Goal: Information Seeking & Learning: Stay updated

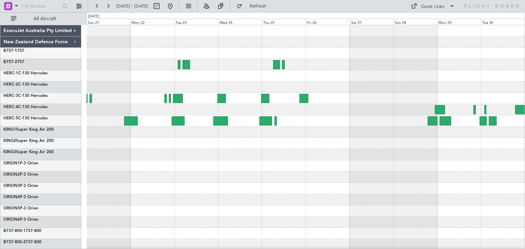
click at [142, 196] on div at bounding box center [305, 166] width 438 height 282
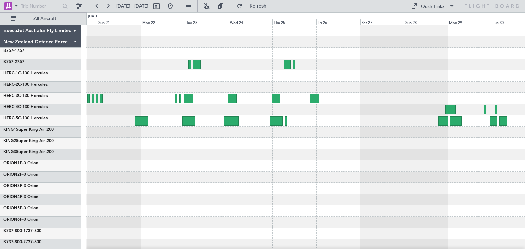
click at [325, 144] on div at bounding box center [305, 143] width 438 height 11
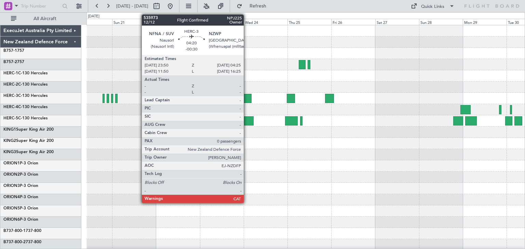
click at [247, 95] on div at bounding box center [247, 98] width 9 height 9
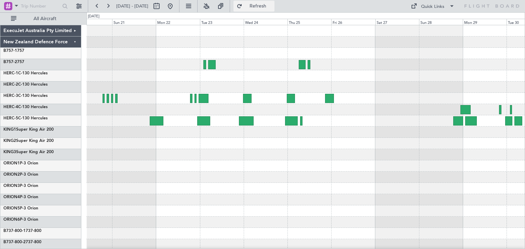
click at [274, 8] on button "Refresh" at bounding box center [253, 6] width 41 height 11
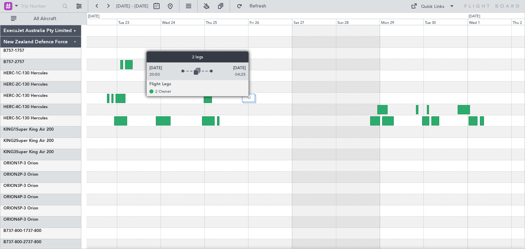
click at [252, 96] on div at bounding box center [248, 98] width 13 height 8
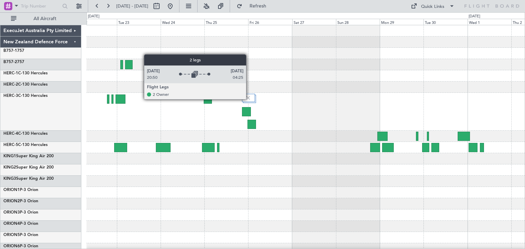
click at [249, 99] on img at bounding box center [248, 98] width 6 height 6
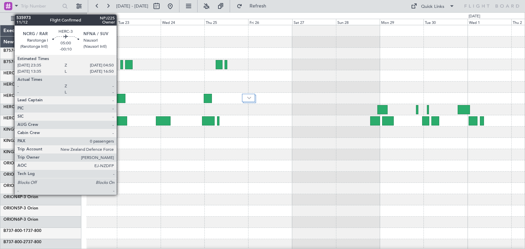
click at [120, 96] on div at bounding box center [121, 98] width 10 height 9
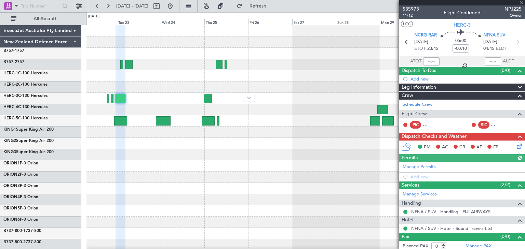
click at [522, 3] on div at bounding box center [462, 2] width 126 height 5
click at [521, 3] on span at bounding box center [521, 3] width 7 height 6
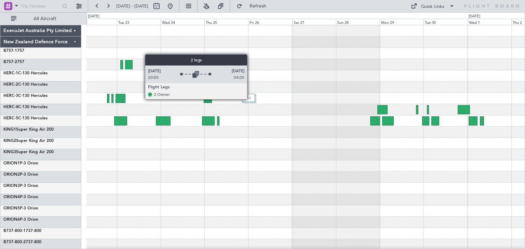
click at [250, 99] on img at bounding box center [249, 98] width 4 height 3
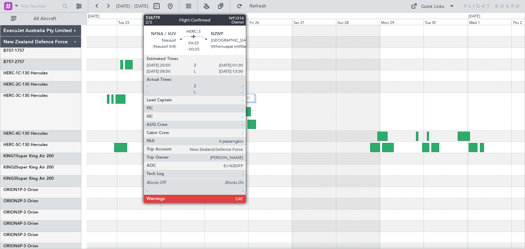
click at [249, 110] on div at bounding box center [246, 111] width 9 height 9
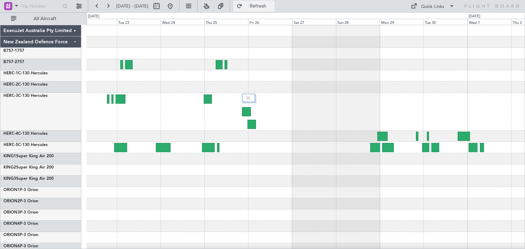
click at [272, 4] on span "Refresh" at bounding box center [258, 6] width 29 height 5
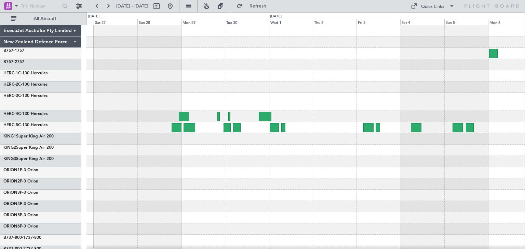
click at [116, 211] on div at bounding box center [305, 169] width 438 height 289
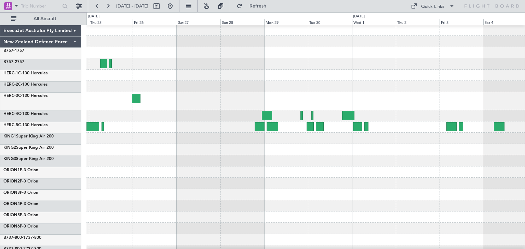
scroll to position [4, 0]
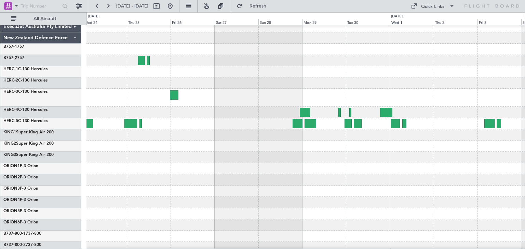
click at [481, 207] on div at bounding box center [305, 202] width 438 height 11
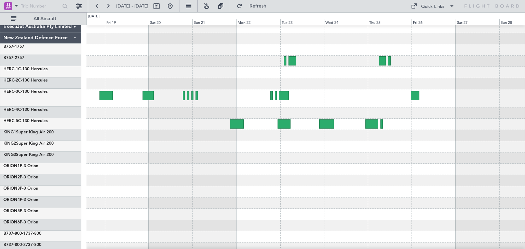
scroll to position [3, 0]
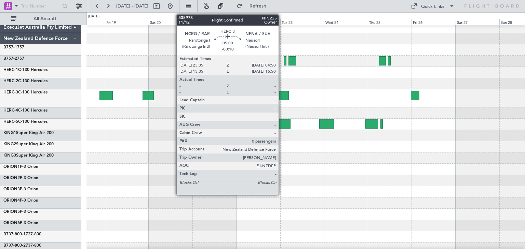
click at [282, 95] on div at bounding box center [284, 95] width 10 height 9
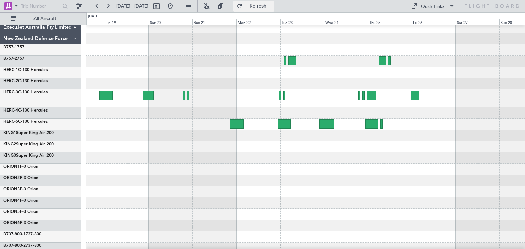
click at [272, 5] on span "Refresh" at bounding box center [258, 6] width 29 height 5
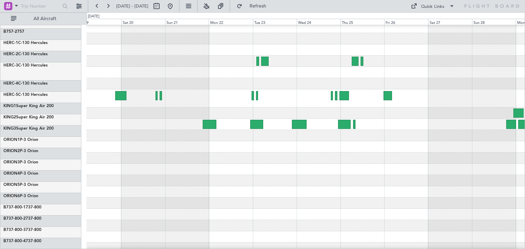
scroll to position [0, 0]
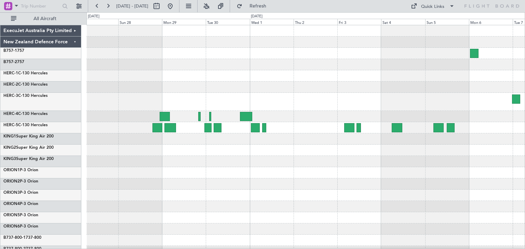
click at [0, 192] on html "19 Sep 2025 - 29 Sep 2025 Refresh Quick Links All Aircraft ExecuJet Australia P…" at bounding box center [262, 124] width 525 height 249
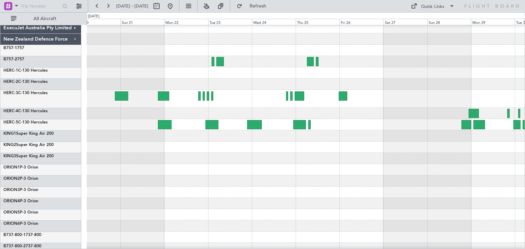
scroll to position [3, 0]
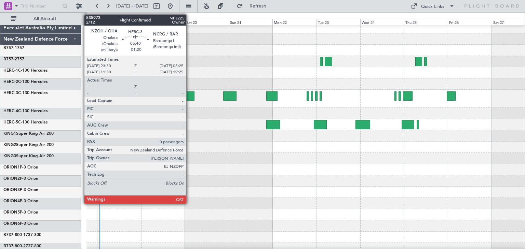
click at [189, 96] on div at bounding box center [189, 96] width 11 height 9
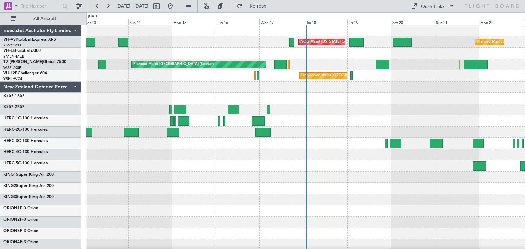
click at [76, 30] on div "ExecuJet Australia Pty Limited" at bounding box center [40, 30] width 81 height 11
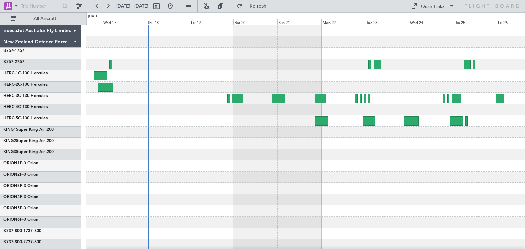
click at [172, 164] on div at bounding box center [305, 166] width 438 height 282
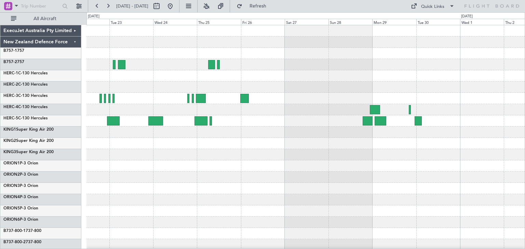
click at [226, 193] on div at bounding box center [305, 166] width 438 height 282
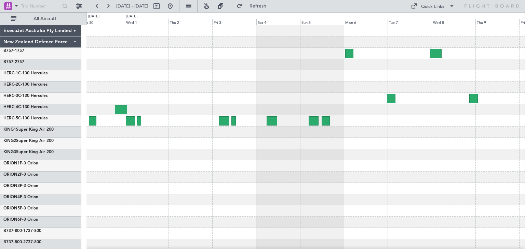
click at [363, 139] on div at bounding box center [305, 143] width 438 height 11
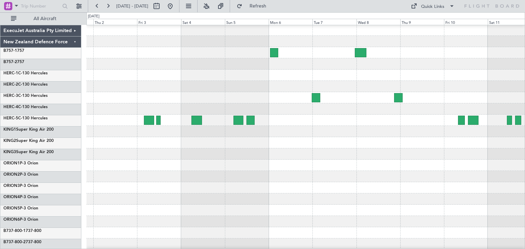
click at [173, 178] on div at bounding box center [305, 166] width 438 height 282
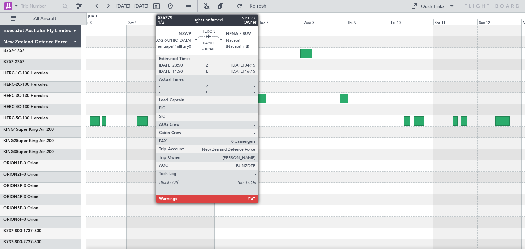
click at [261, 96] on div at bounding box center [261, 98] width 8 height 9
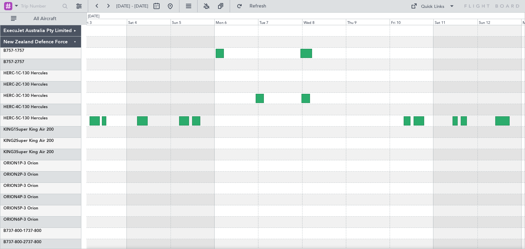
scroll to position [57, 0]
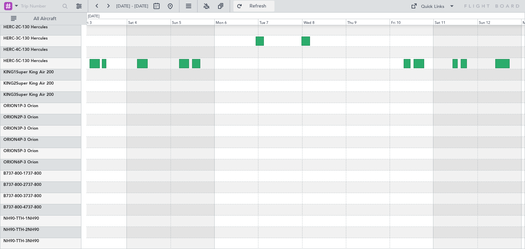
click at [272, 5] on span "Refresh" at bounding box center [258, 6] width 29 height 5
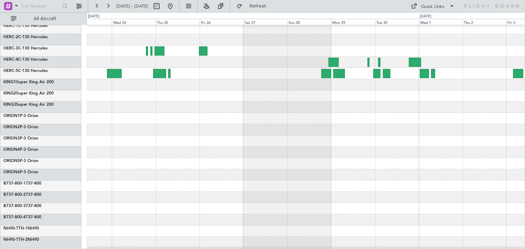
scroll to position [46, 0]
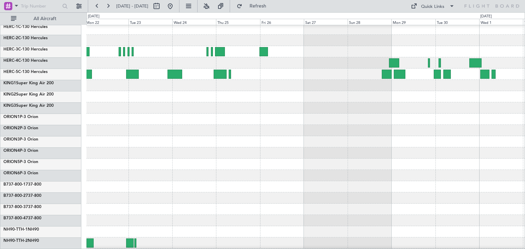
click at [525, 162] on div "ExecuJet Australia Pty Limited New Zealand Defence Force B757-1 757 B757-2 757 …" at bounding box center [262, 130] width 525 height 237
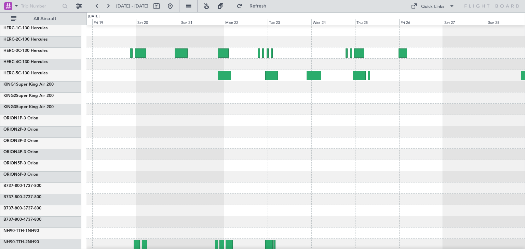
scroll to position [57, 0]
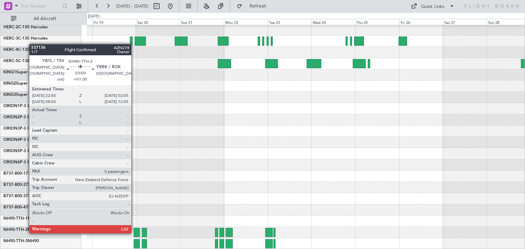
click at [134, 232] on div at bounding box center [137, 232] width 6 height 9
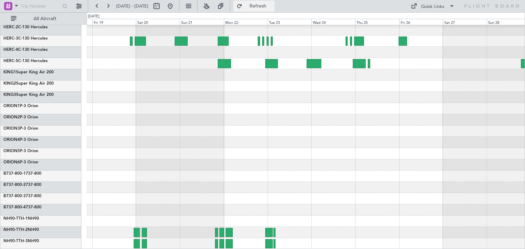
click at [265, 4] on span "Refresh" at bounding box center [258, 6] width 29 height 5
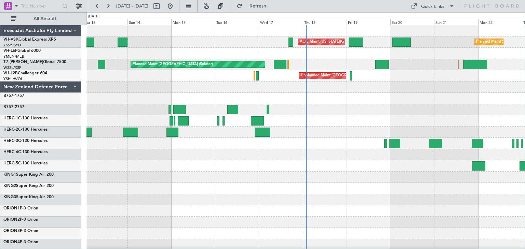
click at [73, 30] on div "ExecuJet Australia Pty Limited" at bounding box center [40, 30] width 81 height 11
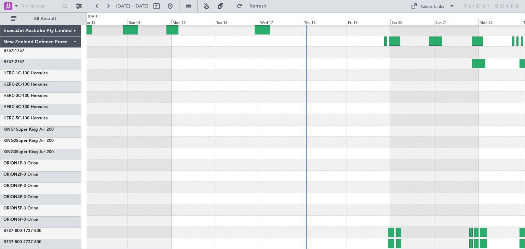
scroll to position [57, 0]
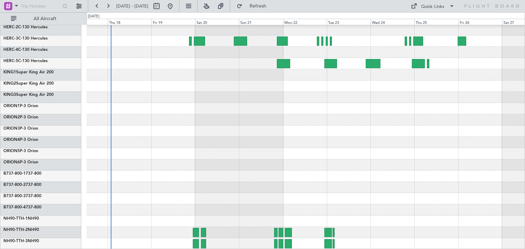
click at [163, 105] on div at bounding box center [305, 109] width 438 height 282
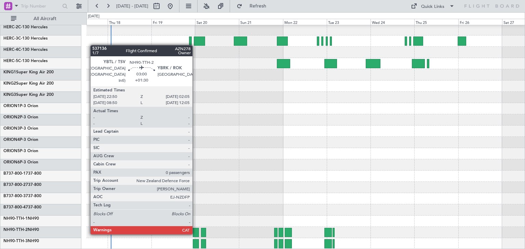
click at [195, 233] on div at bounding box center [196, 232] width 6 height 9
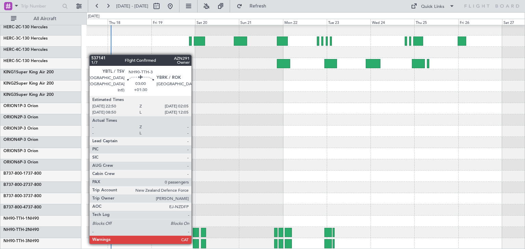
click at [194, 243] on div at bounding box center [196, 244] width 6 height 9
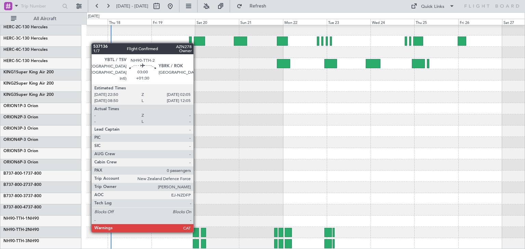
click at [197, 231] on div at bounding box center [196, 232] width 6 height 9
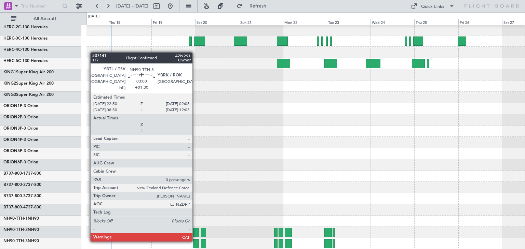
click at [195, 241] on div at bounding box center [196, 244] width 6 height 9
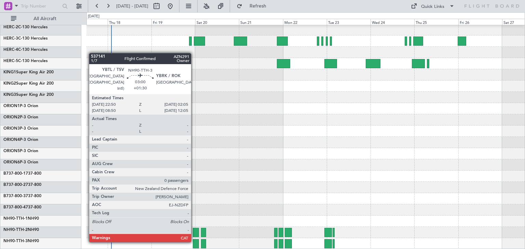
click at [194, 241] on div at bounding box center [196, 244] width 6 height 9
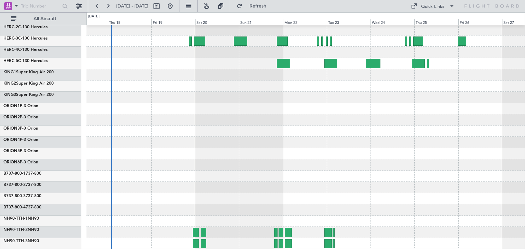
click at [189, 237] on div at bounding box center [305, 232] width 438 height 11
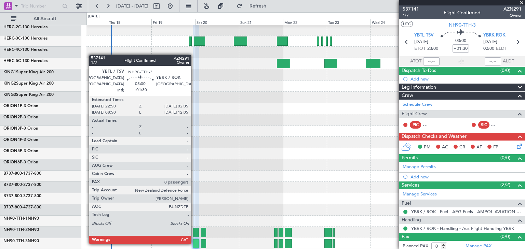
click at [194, 243] on div at bounding box center [196, 244] width 6 height 9
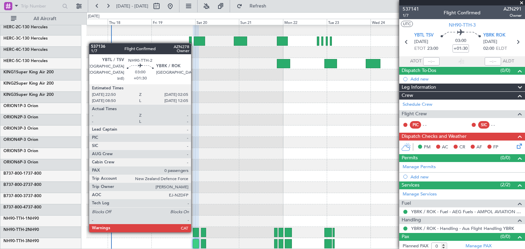
click at [194, 231] on div at bounding box center [196, 232] width 6 height 9
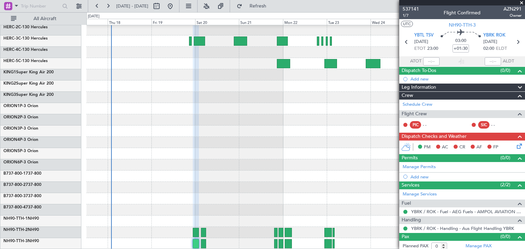
click at [521, 3] on span at bounding box center [521, 3] width 7 height 6
